Goal: Information Seeking & Learning: Learn about a topic

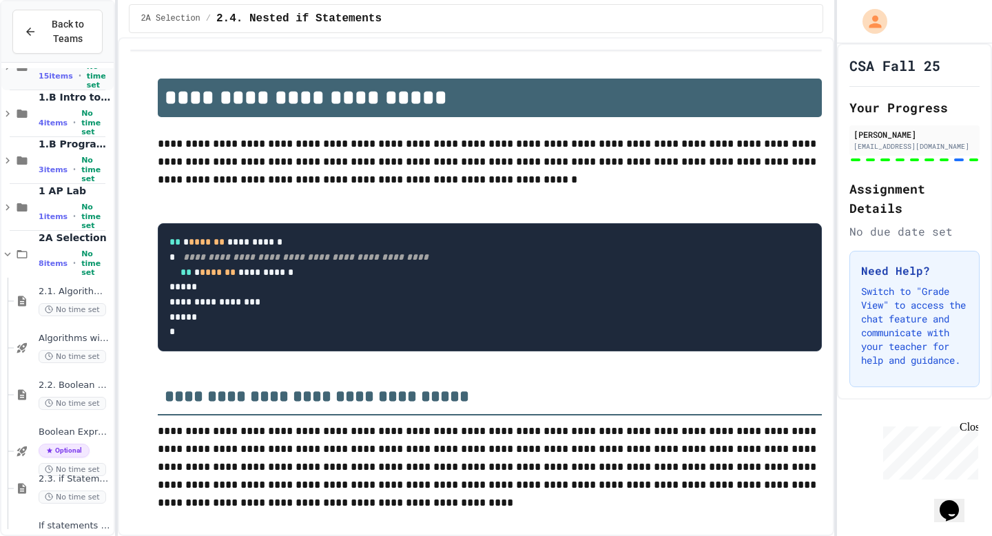
scroll to position [259, 0]
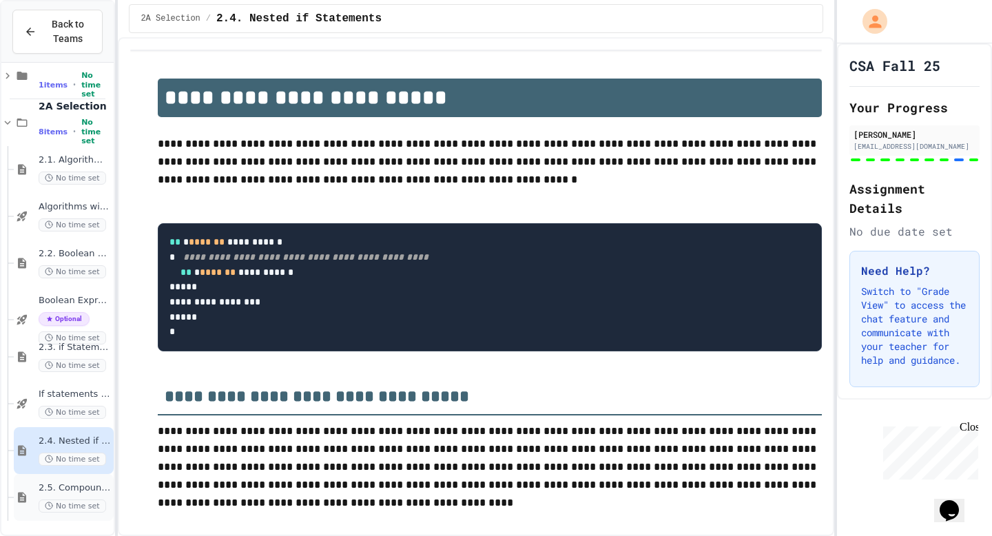
click at [25, 494] on div "2.5. Compound Boolean Expressions No time set" at bounding box center [64, 497] width 100 height 47
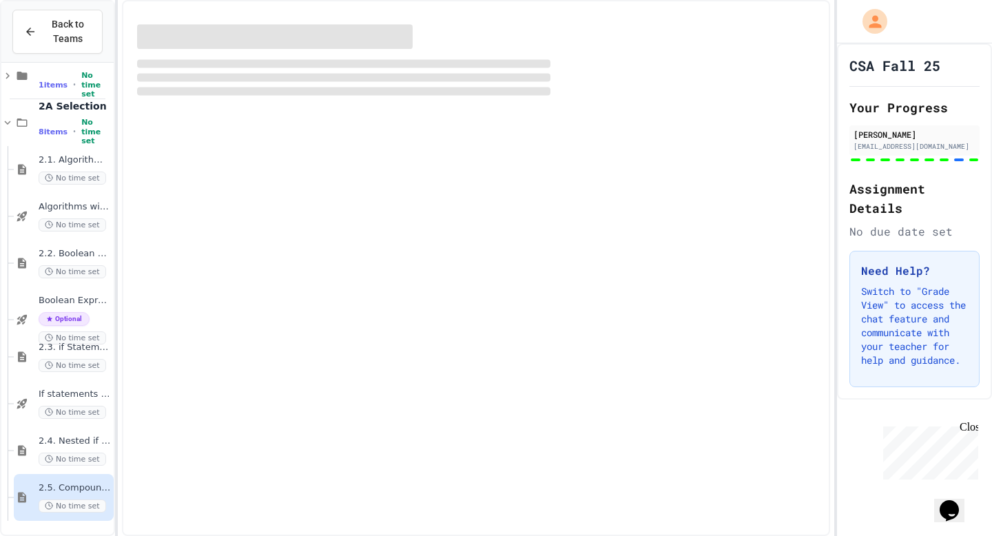
scroll to position [242, 0]
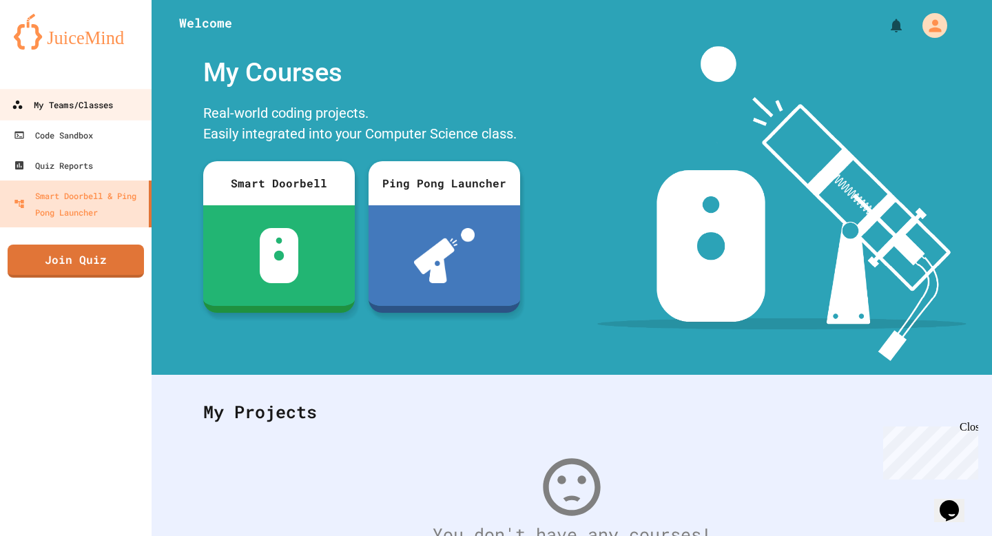
click at [93, 90] on link "My Teams/Classes" at bounding box center [76, 104] width 156 height 31
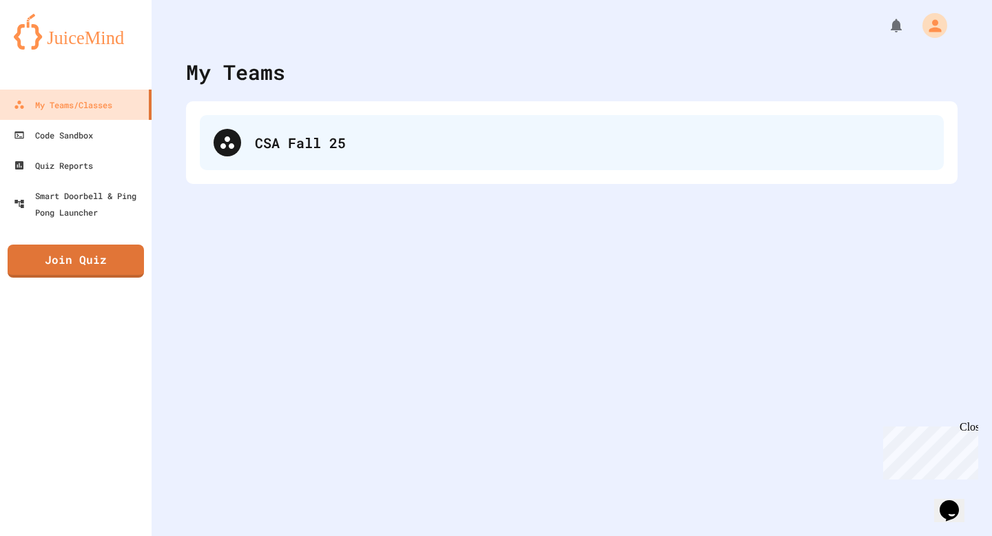
click at [242, 155] on div "CSA Fall 25" at bounding box center [572, 142] width 744 height 55
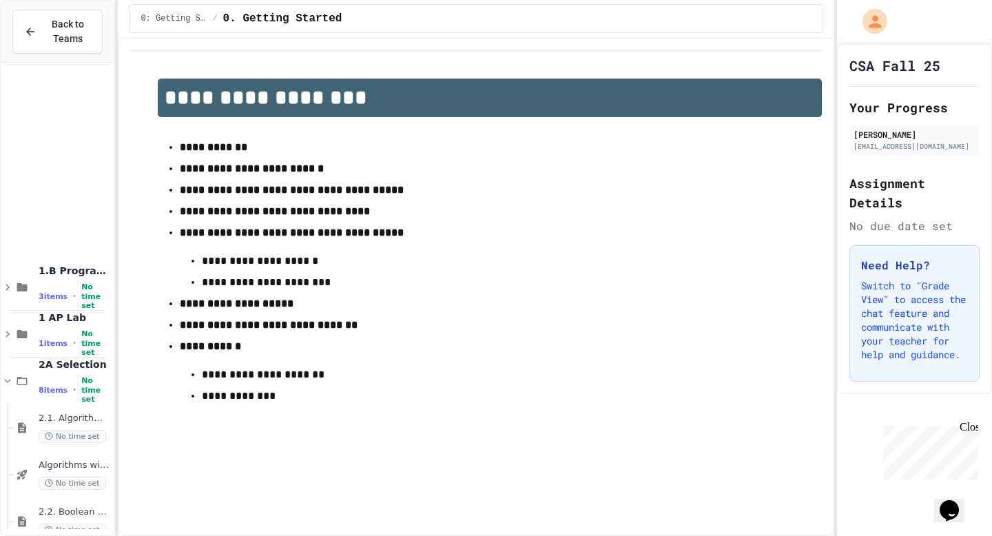
scroll to position [259, 0]
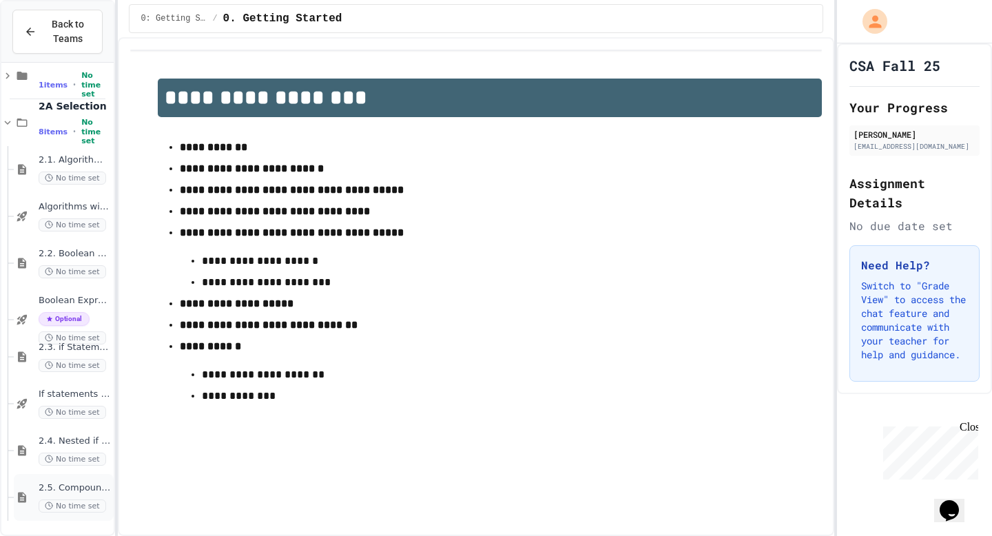
click at [21, 488] on div "2.5. Compound Boolean Expressions No time set" at bounding box center [64, 497] width 100 height 47
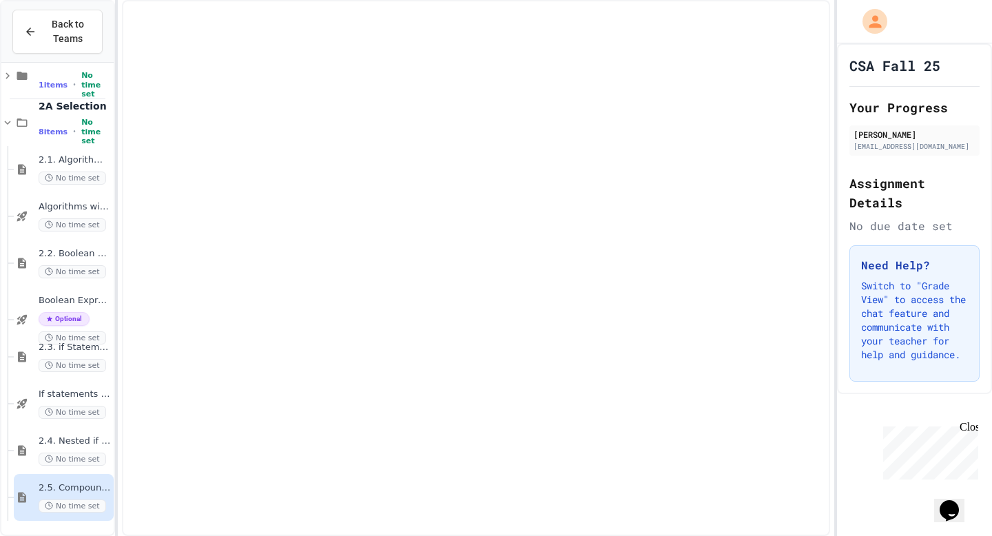
scroll to position [242, 0]
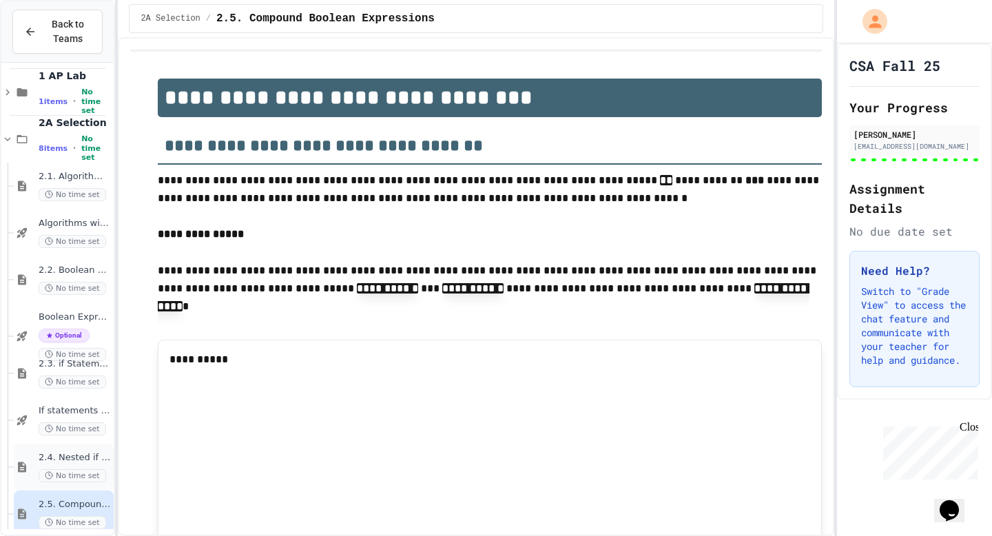
click at [23, 464] on div "2.4. Nested if Statements No time set" at bounding box center [64, 467] width 100 height 47
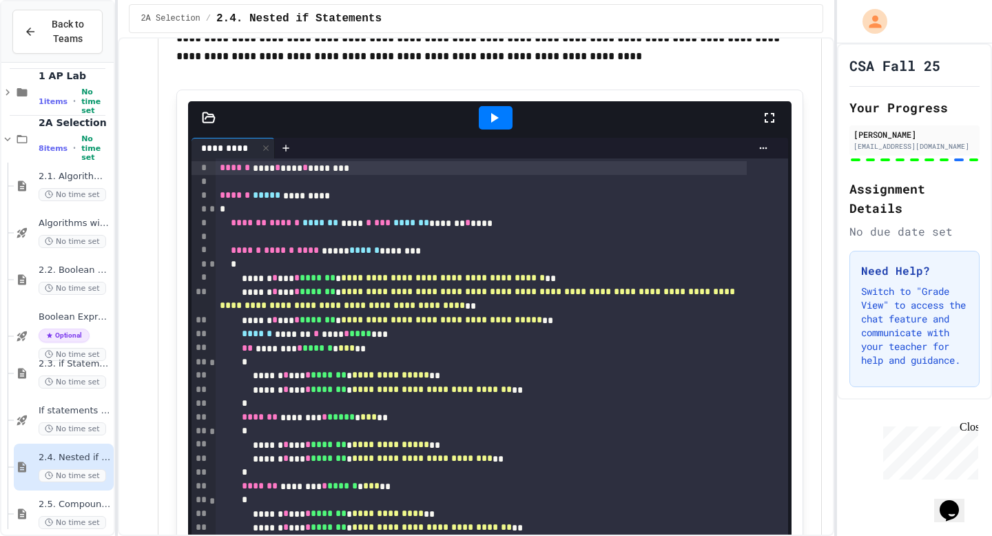
scroll to position [7971, 0]
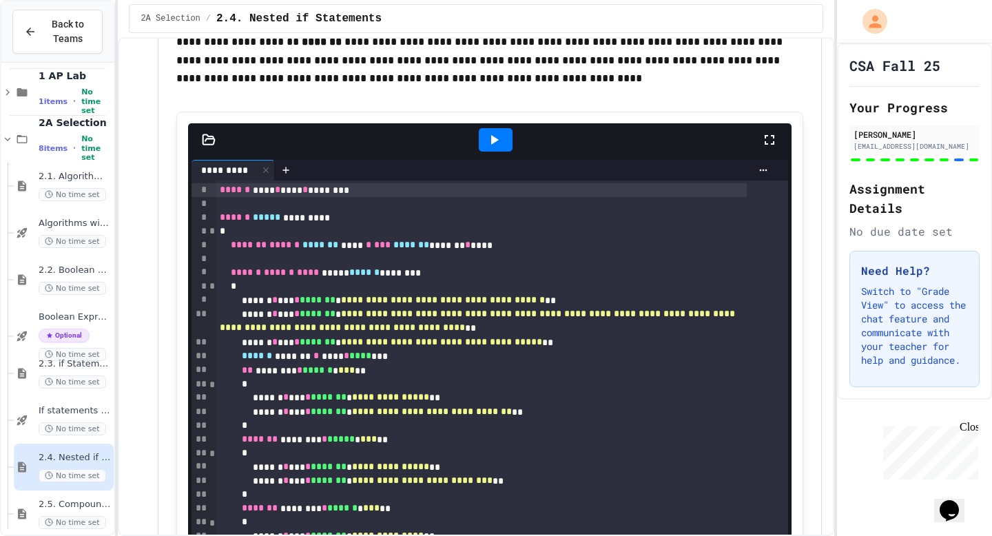
click at [505, 152] on div at bounding box center [496, 139] width 34 height 23
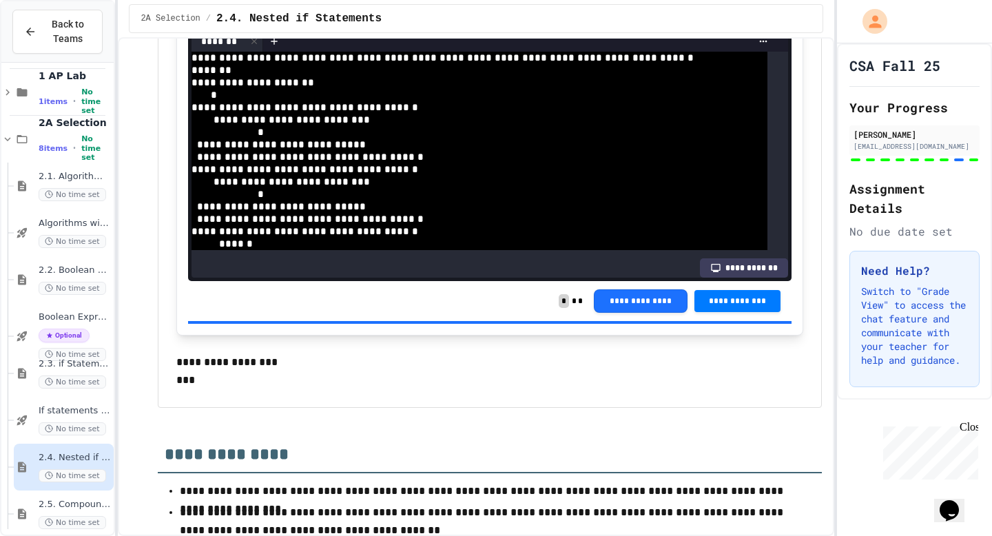
scroll to position [0, 0]
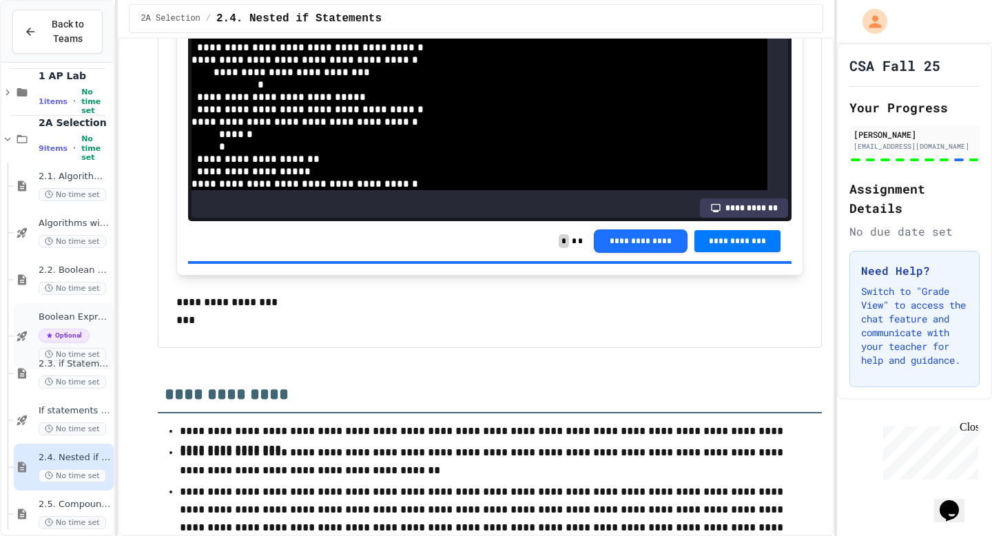
scroll to position [306, 0]
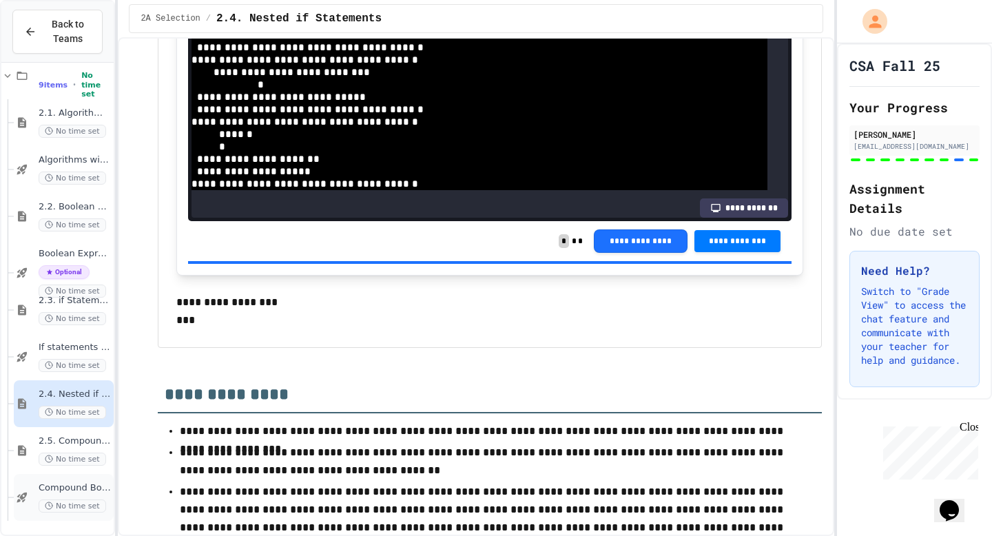
click at [24, 487] on div "Compound Boolean Quiz No time set" at bounding box center [64, 497] width 100 height 47
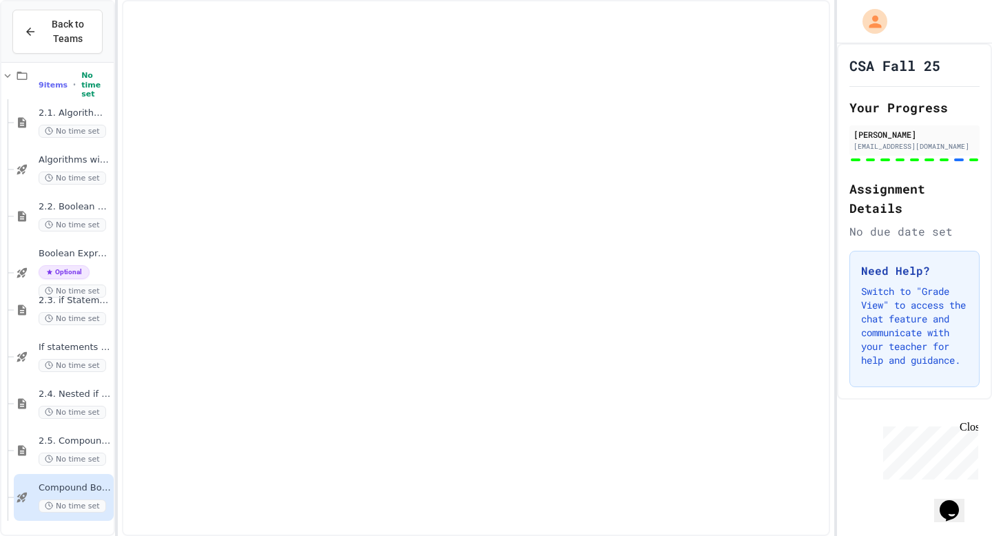
scroll to position [289, 0]
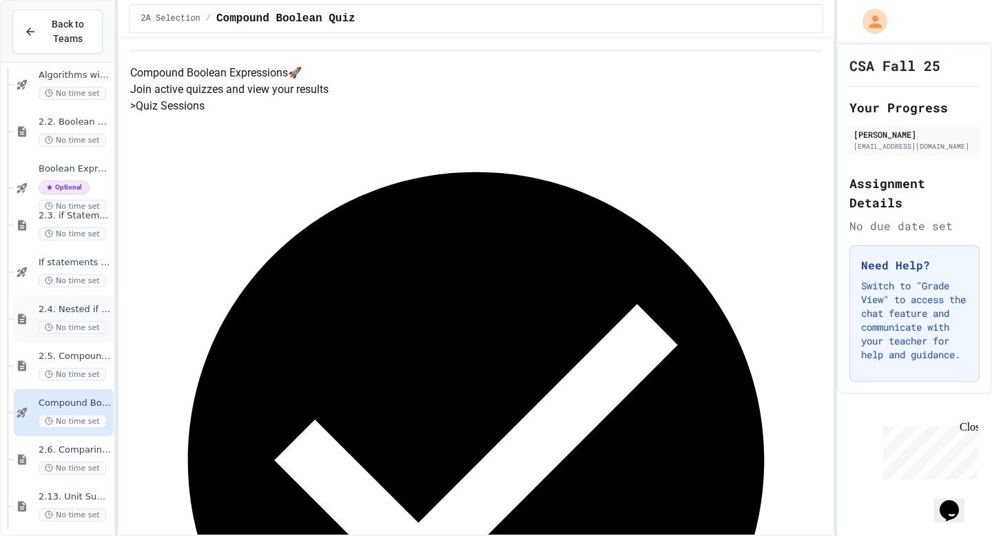
scroll to position [446, 0]
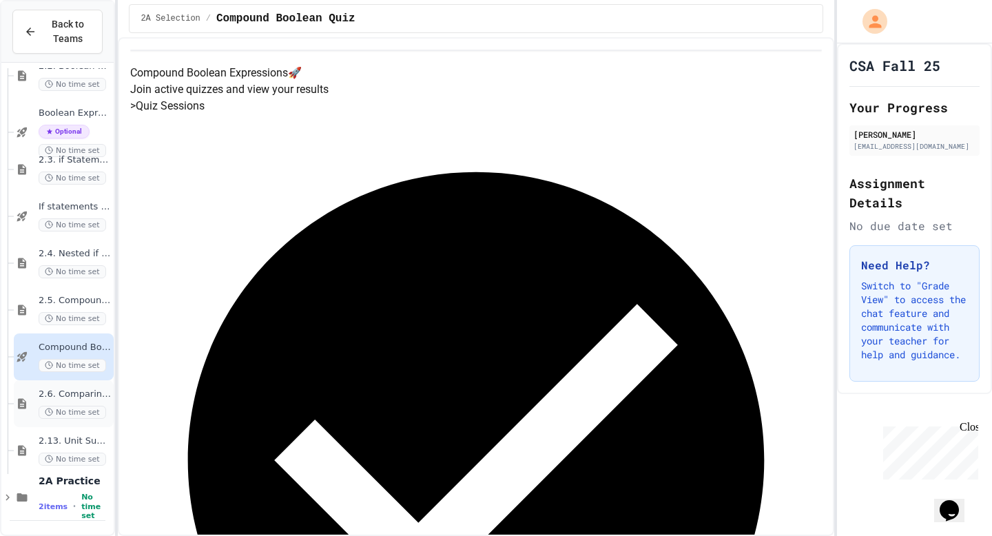
click at [20, 415] on div "2.6. Comparing Boolean Expressions ([PERSON_NAME] Laws) No time set" at bounding box center [64, 403] width 100 height 47
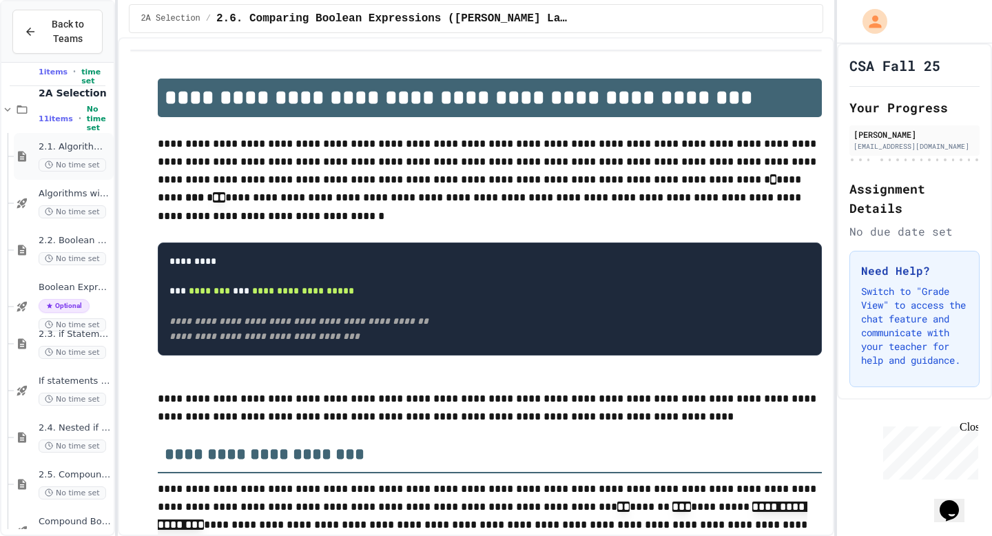
scroll to position [446, 0]
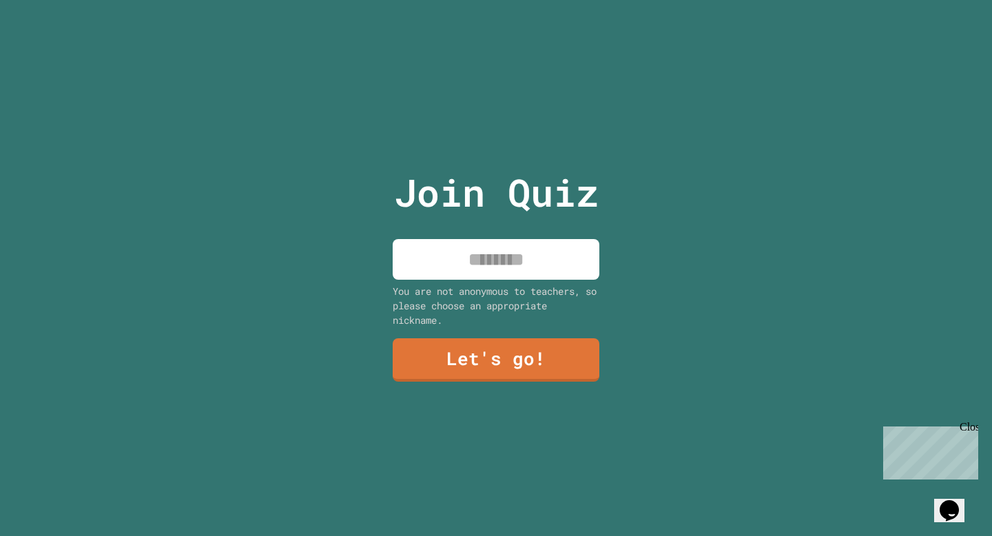
click at [462, 256] on input at bounding box center [496, 259] width 207 height 41
type input "******"
click at [468, 340] on link "Let's go!" at bounding box center [496, 357] width 192 height 45
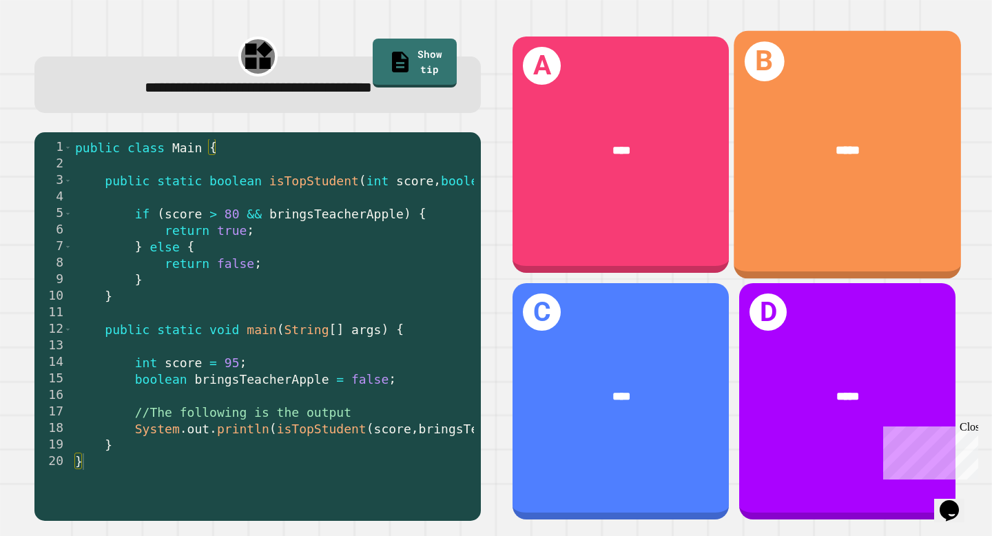
click at [885, 194] on div "B *****" at bounding box center [847, 155] width 227 height 248
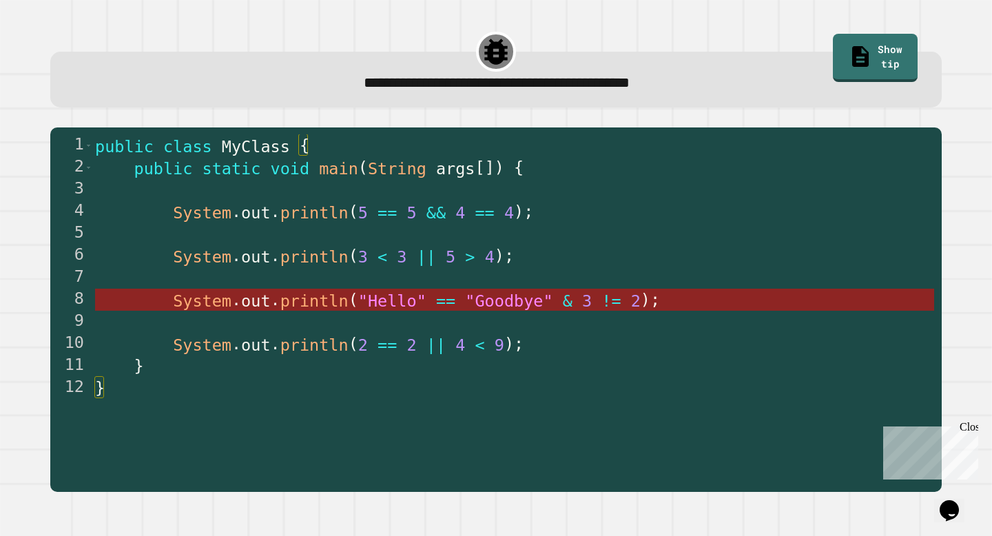
click at [473, 293] on span ""Goodbye"" at bounding box center [509, 300] width 87 height 19
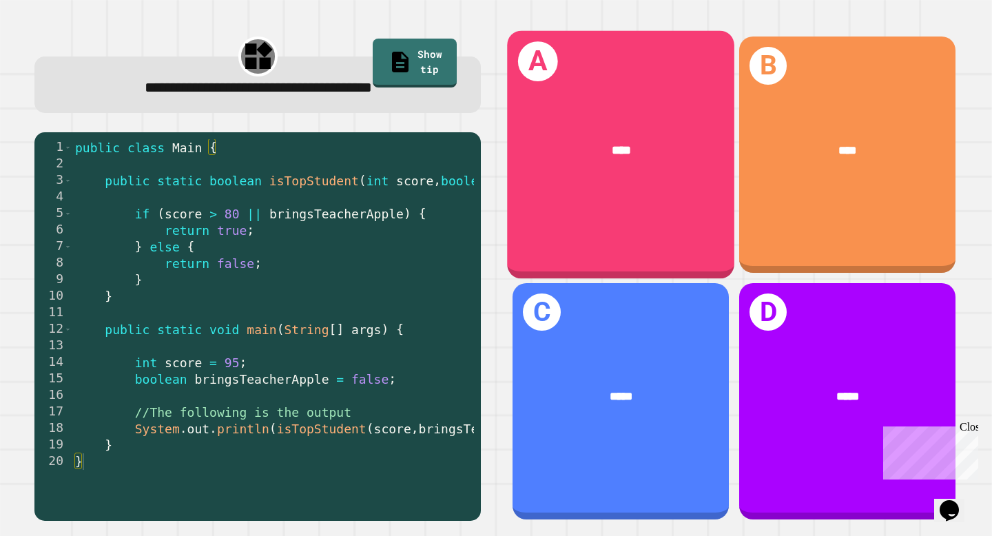
click at [595, 149] on div "****" at bounding box center [621, 151] width 177 height 19
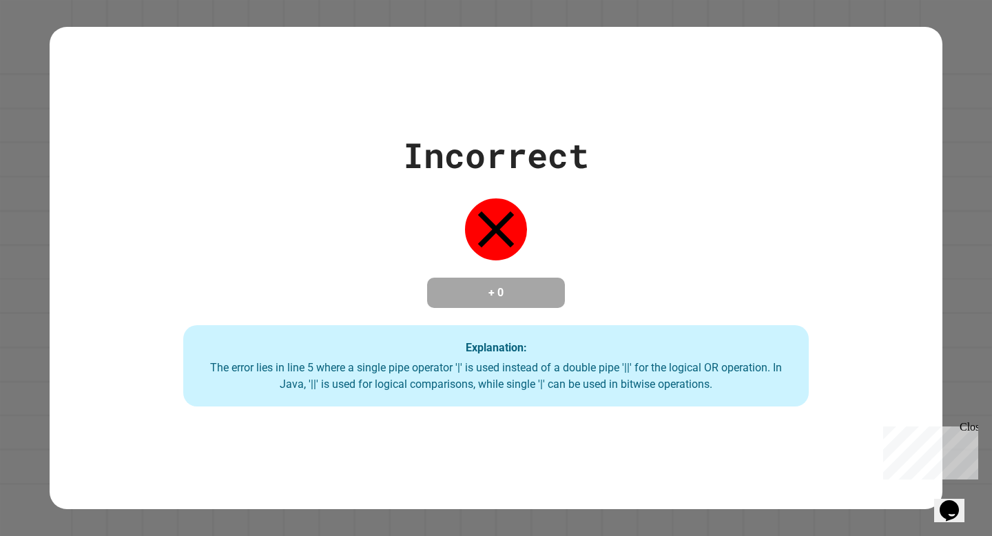
click at [309, 247] on div "Incorrect + 0 Explanation: The error lies in line 5 where a single pipe operato…" at bounding box center [496, 268] width 893 height 277
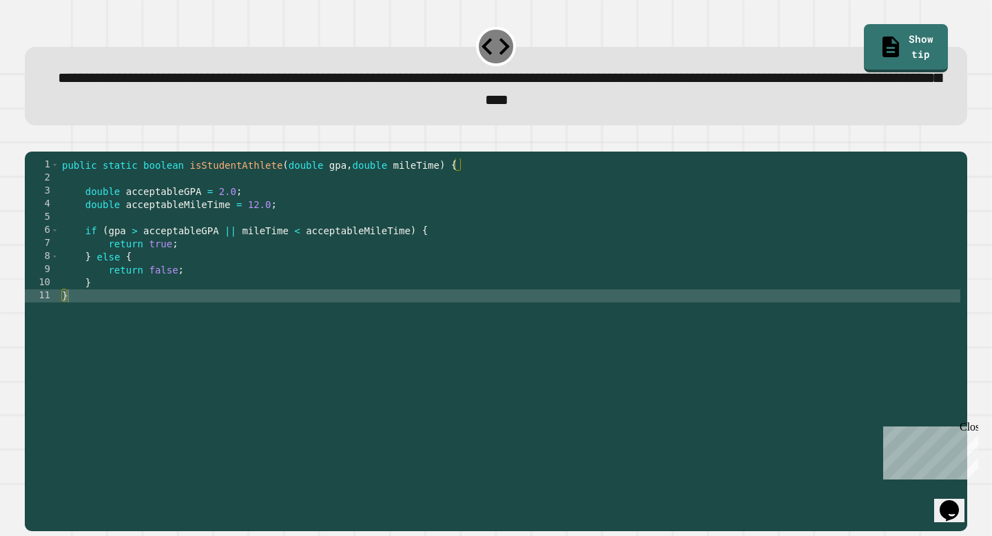
click at [43, 152] on icon "button" at bounding box center [41, 149] width 8 height 10
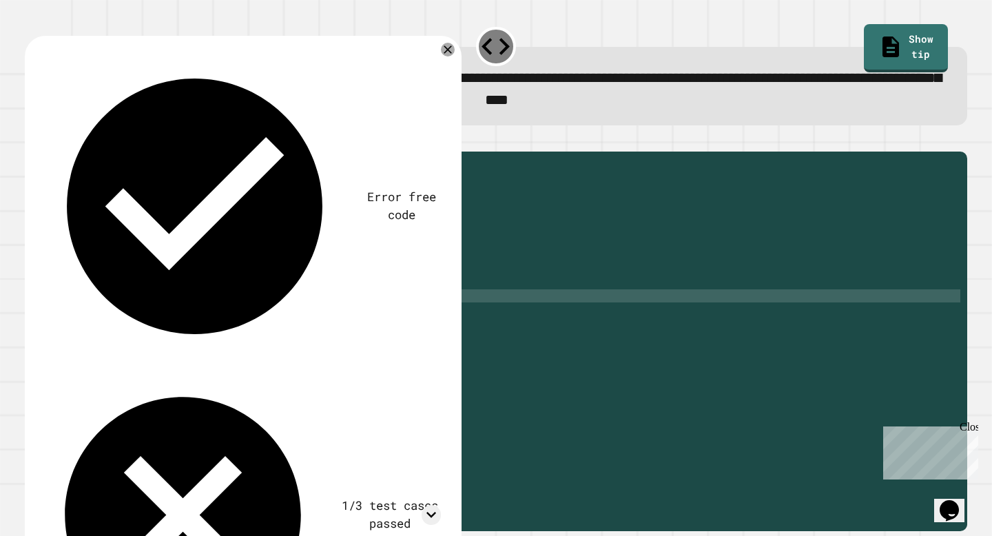
click at [103, 280] on div "public static boolean isStudentAthlete ( double gpa , double mileTime ) { doubl…" at bounding box center [509, 328] width 901 height 340
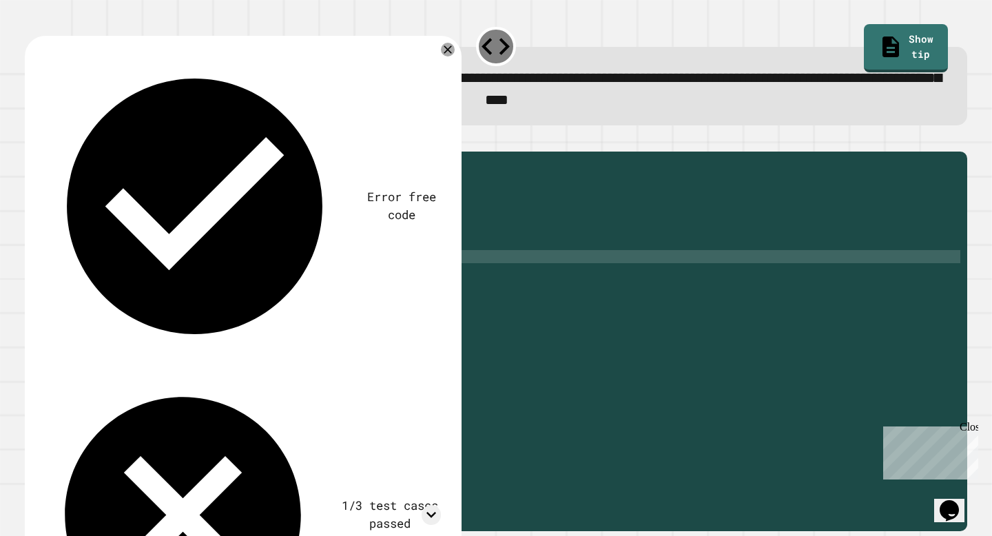
click at [98, 285] on div "public static boolean isStudentAthlete ( double gpa , double mileTime ) { doubl…" at bounding box center [509, 328] width 901 height 340
click at [448, 54] on icon at bounding box center [448, 50] width 10 height 10
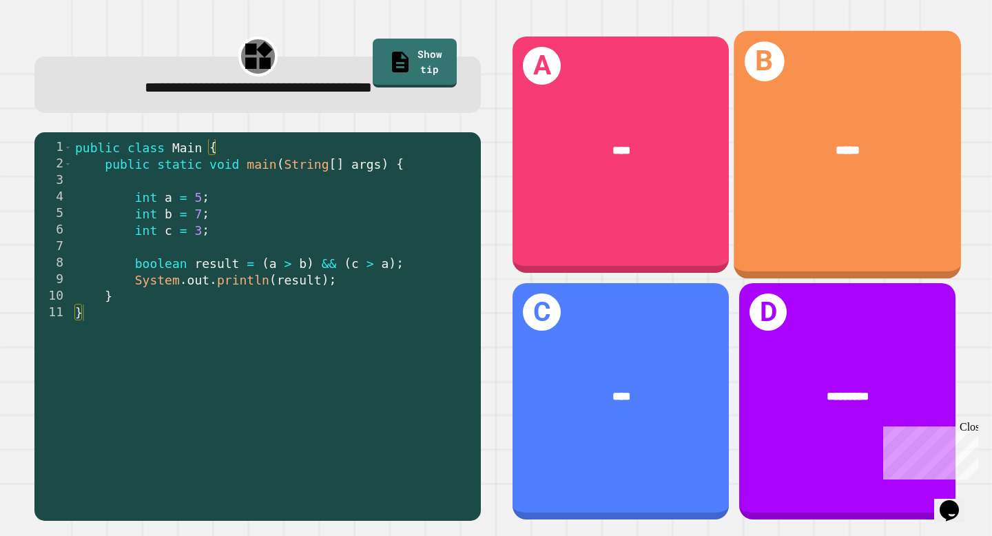
click at [820, 208] on div "B *****" at bounding box center [847, 155] width 227 height 248
